Goal: Information Seeking & Learning: Learn about a topic

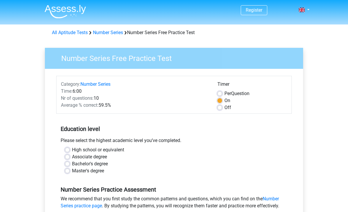
click at [107, 166] on label "Bachelor's degree" at bounding box center [90, 163] width 36 height 7
click at [70, 166] on input "Bachelor's degree" at bounding box center [67, 163] width 5 height 6
radio input "true"
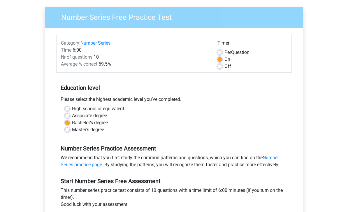
scroll to position [82, 0]
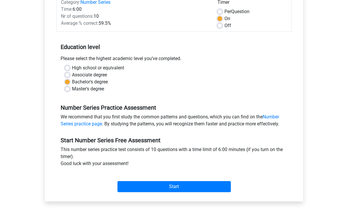
click at [152, 186] on input "Start" at bounding box center [173, 186] width 113 height 11
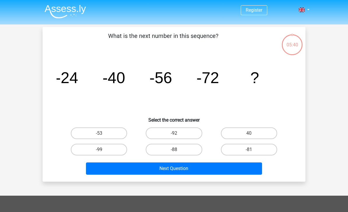
click at [179, 150] on label "-88" at bounding box center [174, 150] width 56 height 12
click at [178, 150] on input "-88" at bounding box center [176, 151] width 4 height 4
radio input "true"
click at [168, 166] on button "Next Question" at bounding box center [174, 168] width 176 height 12
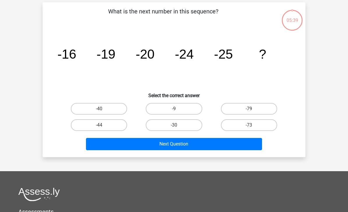
scroll to position [27, 0]
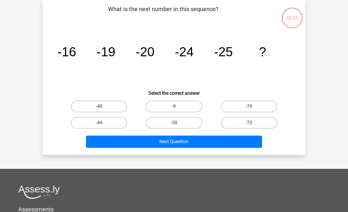
click at [182, 121] on label "-30" at bounding box center [174, 123] width 56 height 12
click at [178, 123] on input "-30" at bounding box center [176, 125] width 4 height 4
radio input "true"
click at [179, 140] on button "Next Question" at bounding box center [174, 141] width 176 height 12
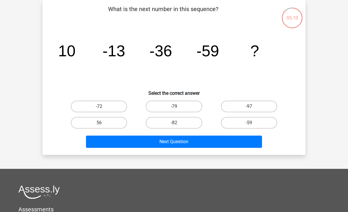
click at [184, 124] on label "-82" at bounding box center [174, 123] width 56 height 12
click at [178, 124] on input "-82" at bounding box center [176, 125] width 4 height 4
radio input "true"
click at [178, 143] on button "Next Question" at bounding box center [174, 141] width 176 height 12
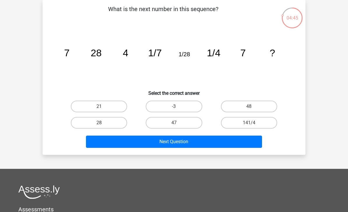
click at [111, 124] on label "28" at bounding box center [99, 123] width 56 height 12
click at [103, 124] on input "28" at bounding box center [101, 125] width 4 height 4
radio input "true"
click at [150, 146] on button "Next Question" at bounding box center [174, 141] width 176 height 12
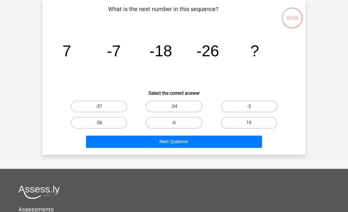
click at [106, 109] on label "-31" at bounding box center [99, 107] width 56 height 12
click at [103, 109] on input "-31" at bounding box center [101, 108] width 4 height 4
radio input "true"
click at [132, 141] on button "Next Question" at bounding box center [174, 141] width 176 height 12
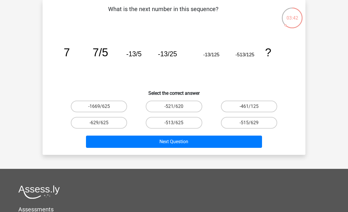
click at [154, 121] on label "-513/625" at bounding box center [174, 123] width 56 height 12
click at [174, 123] on input "-513/625" at bounding box center [176, 125] width 4 height 4
radio input "true"
click at [145, 145] on button "Next Question" at bounding box center [174, 141] width 176 height 12
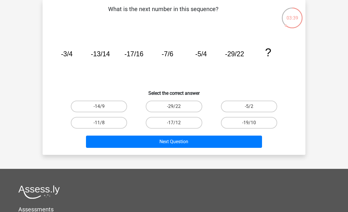
click at [175, 123] on label "-17/12" at bounding box center [174, 123] width 56 height 12
click at [175, 123] on input "-17/12" at bounding box center [176, 125] width 4 height 4
radio input "true"
click at [163, 147] on button "Next Question" at bounding box center [174, 141] width 176 height 12
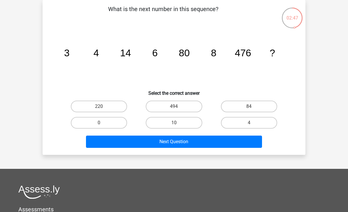
click at [187, 120] on label "10" at bounding box center [174, 123] width 56 height 12
click at [178, 123] on input "10" at bounding box center [176, 125] width 4 height 4
radio input "true"
click at [204, 143] on button "Next Question" at bounding box center [174, 141] width 176 height 12
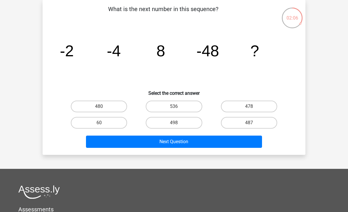
click at [189, 124] on label "498" at bounding box center [174, 123] width 56 height 12
click at [178, 124] on input "498" at bounding box center [176, 125] width 4 height 4
radio input "true"
click at [195, 136] on button "Next Question" at bounding box center [174, 141] width 176 height 12
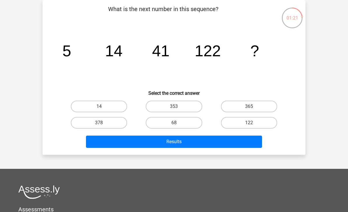
click at [263, 111] on label "365" at bounding box center [249, 107] width 56 height 12
click at [253, 110] on input "365" at bounding box center [251, 108] width 4 height 4
radio input "true"
click at [242, 143] on button "Results" at bounding box center [174, 141] width 176 height 12
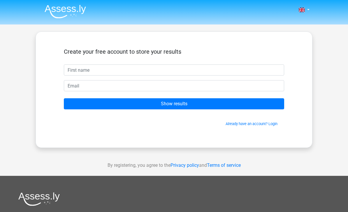
click at [231, 104] on input "Show results" at bounding box center [174, 103] width 220 height 11
click at [288, 134] on div "Create your free account to store your results Show results Already have an acc…" at bounding box center [174, 89] width 277 height 116
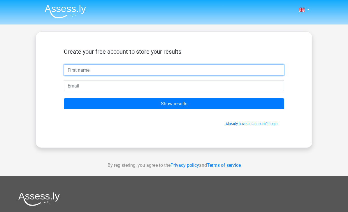
click at [234, 72] on input "text" at bounding box center [174, 69] width 220 height 11
type input "kawin"
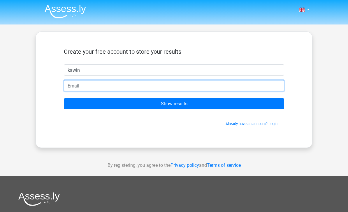
click at [267, 80] on input "email" at bounding box center [174, 85] width 220 height 11
type input "kawin_boss@hotmail.com"
click at [174, 104] on input "Show results" at bounding box center [174, 103] width 220 height 11
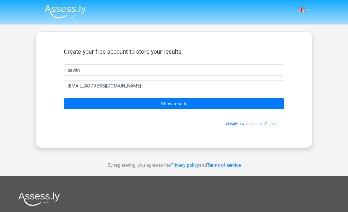
click at [259, 108] on input "Show results" at bounding box center [174, 103] width 220 height 11
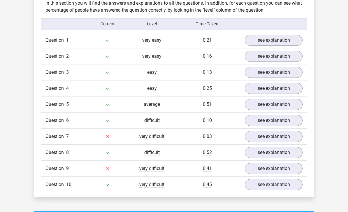
scroll to position [445, 0]
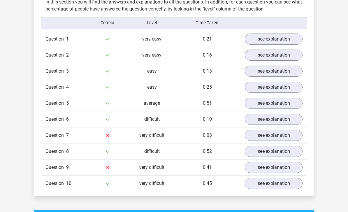
click at [290, 185] on link "see explanation" at bounding box center [274, 183] width 58 height 11
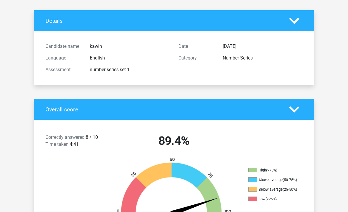
scroll to position [0, 0]
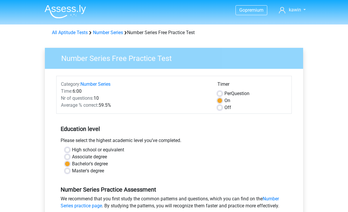
scroll to position [101, 0]
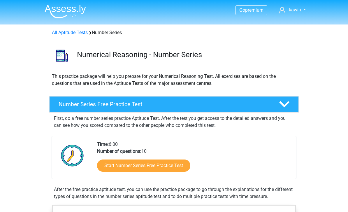
scroll to position [66, 0]
